Goal: Task Accomplishment & Management: Use online tool/utility

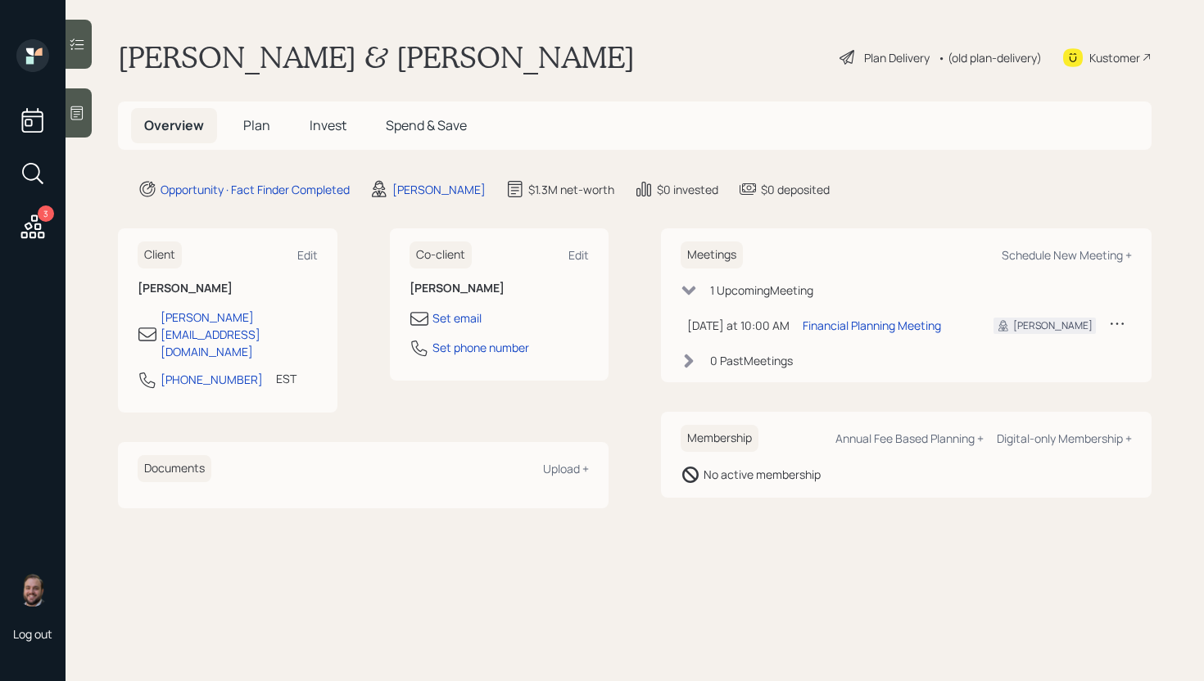
click at [956, 161] on main "[PERSON_NAME] & [PERSON_NAME] Plan Delivery • (old plan-delivery) Kustomer Over…" at bounding box center [635, 340] width 1139 height 681
click at [261, 128] on span "Plan" at bounding box center [256, 125] width 27 height 18
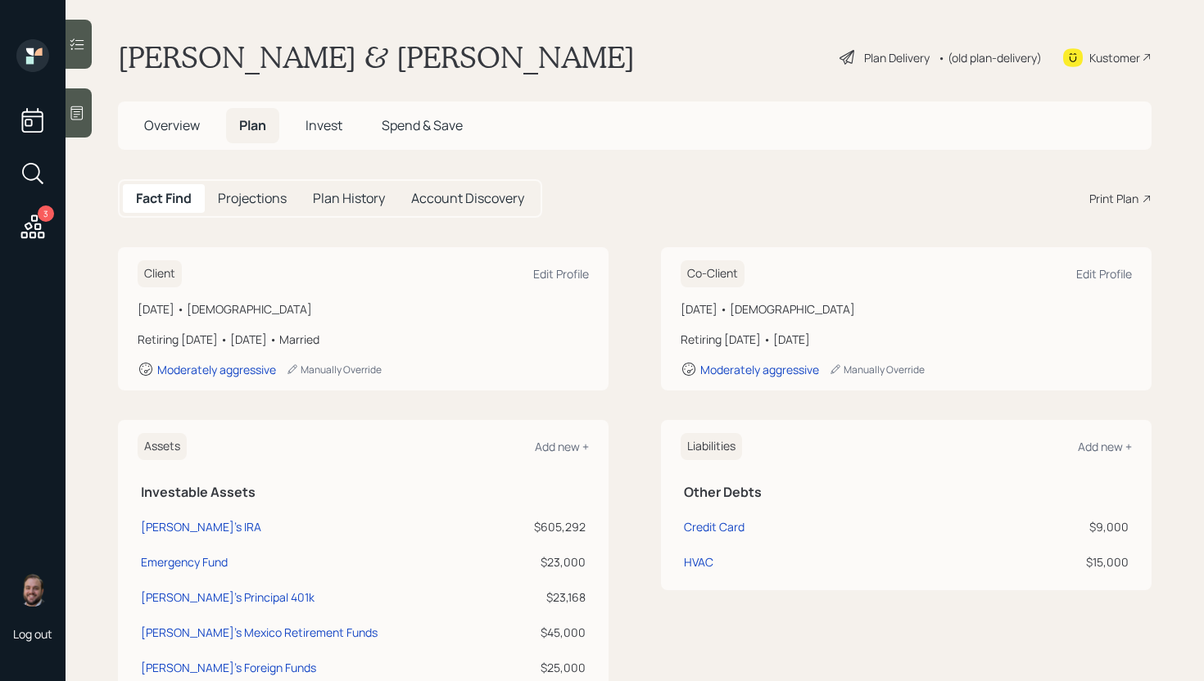
click at [1090, 190] on div "Print Plan" at bounding box center [1113, 198] width 49 height 17
